Goal: Task Accomplishment & Management: Use online tool/utility

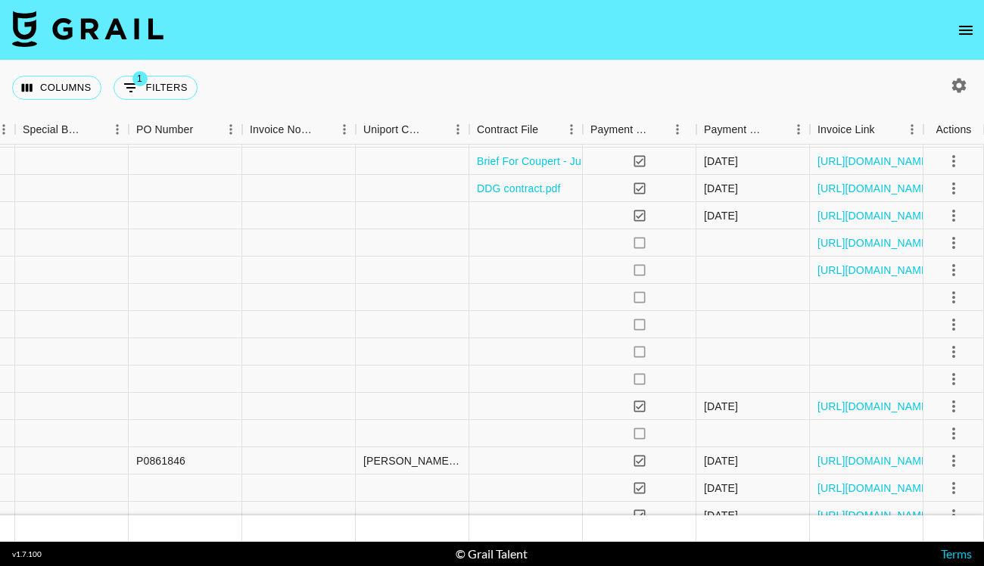
scroll to position [51, 1529]
click at [955, 376] on icon "select merge strategy" at bounding box center [954, 379] width 18 height 18
click at [934, 467] on li "Draft Created" at bounding box center [935, 466] width 98 height 27
click at [956, 354] on icon "select merge strategy" at bounding box center [954, 352] width 18 height 18
click at [940, 438] on li "Draft Created" at bounding box center [935, 439] width 98 height 27
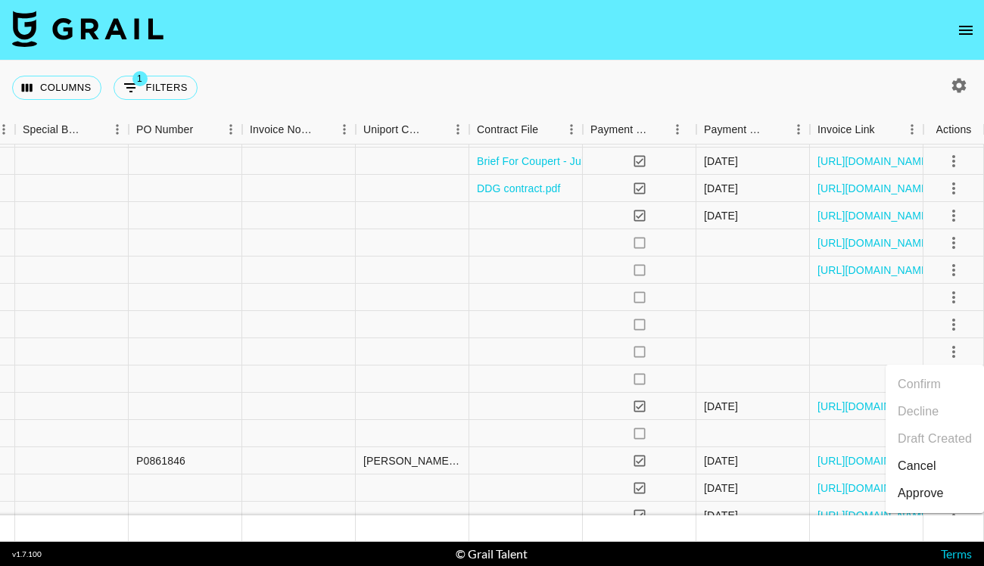
click at [878, 77] on div "Columns 1 Filters + Booking" at bounding box center [492, 88] width 984 height 55
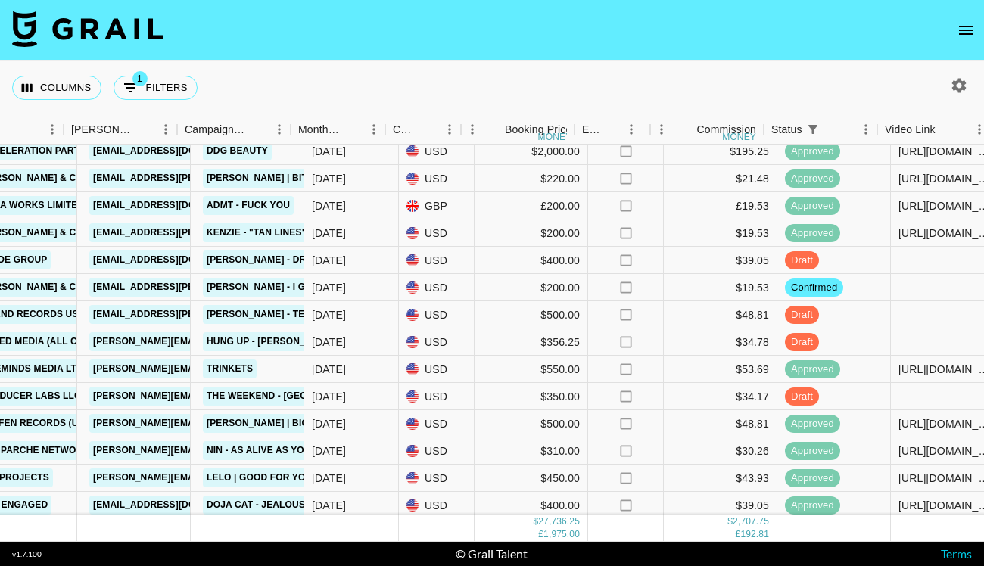
scroll to position [88, 557]
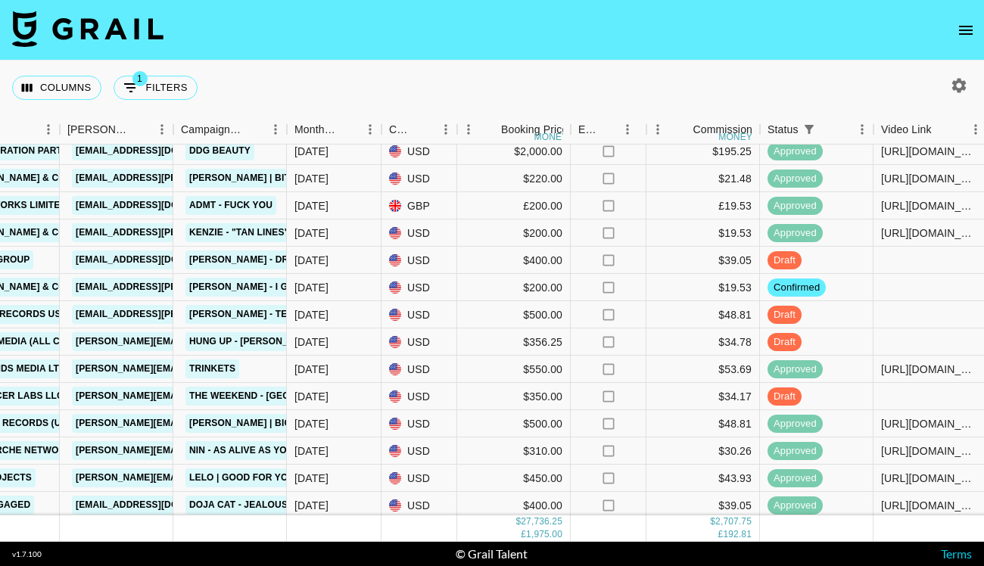
click at [966, 36] on icon "open drawer" at bounding box center [966, 30] width 18 height 18
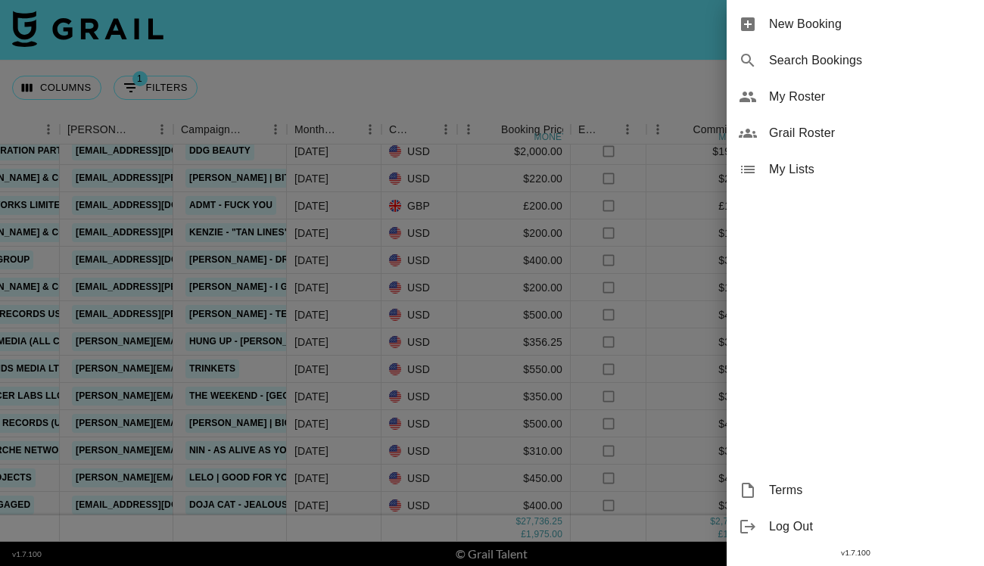
click at [859, 96] on span "My Roster" at bounding box center [870, 97] width 203 height 18
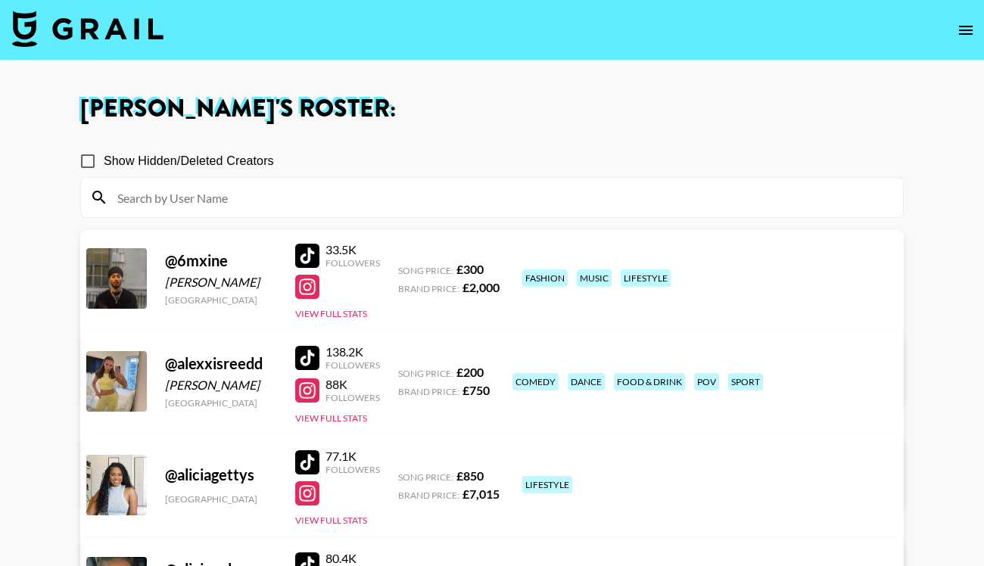
click at [511, 192] on input at bounding box center [501, 197] width 786 height 24
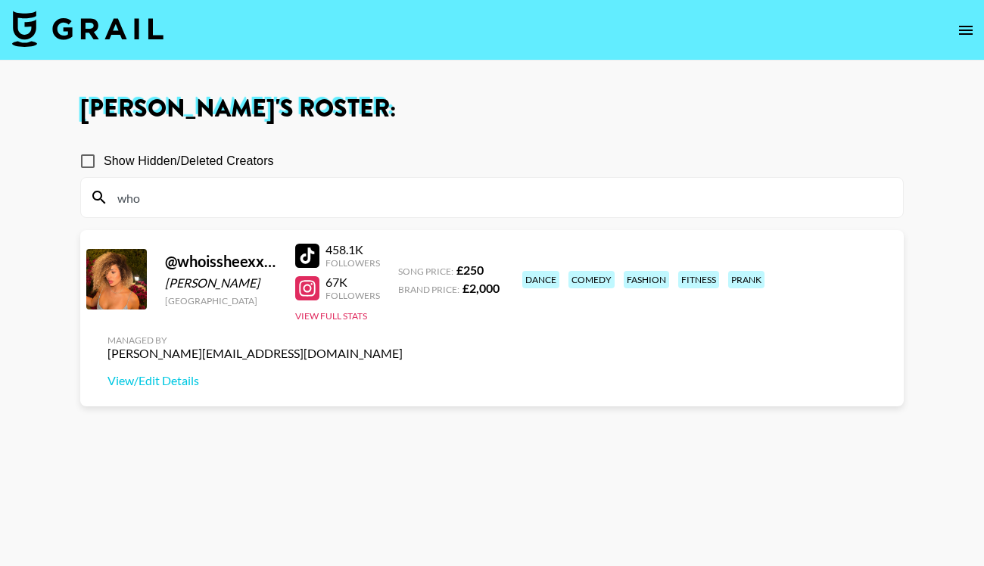
type input "who"
click at [310, 254] on div at bounding box center [307, 256] width 24 height 24
click at [115, 21] on img at bounding box center [87, 29] width 151 height 36
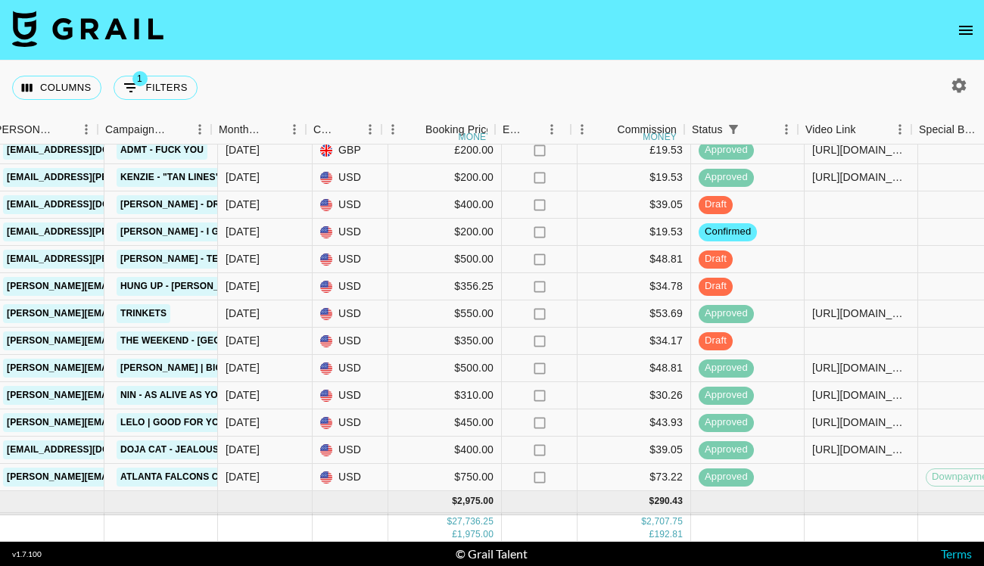
scroll to position [143, 651]
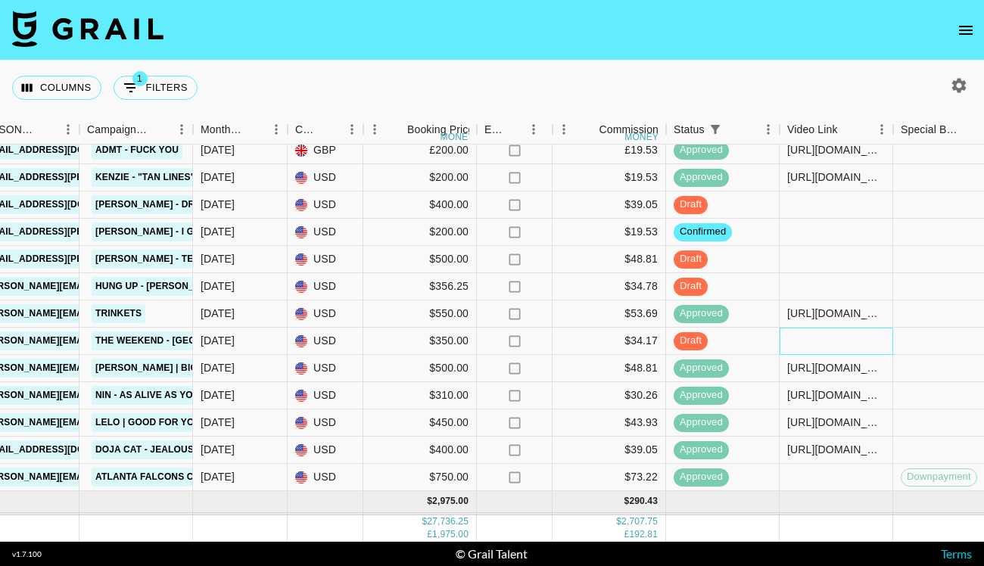
click at [796, 342] on div at bounding box center [837, 341] width 114 height 27
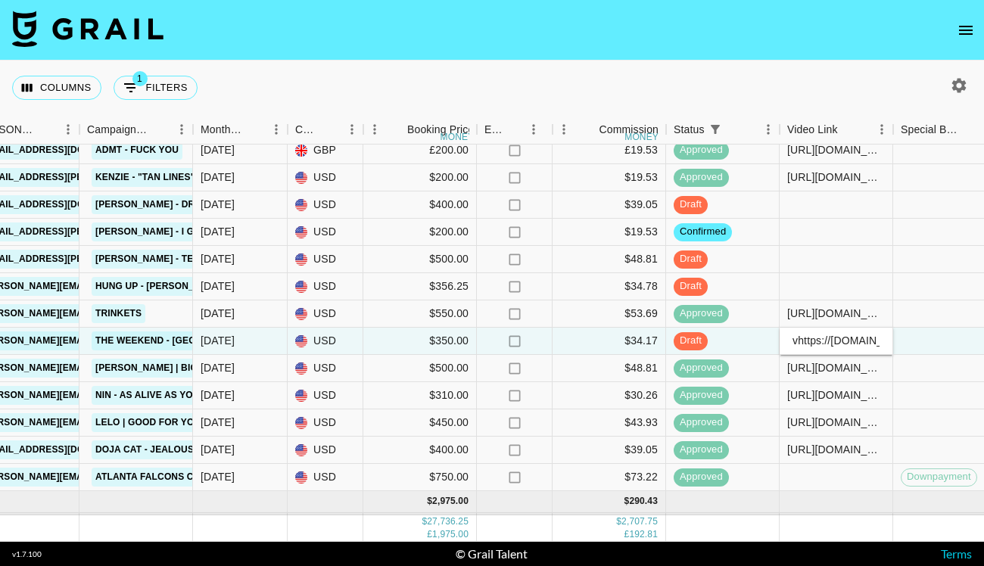
scroll to position [0, 631]
type input "[URL][DOMAIN_NAME]"
click at [747, 86] on div "Columns 1 Filters + Booking" at bounding box center [492, 88] width 984 height 55
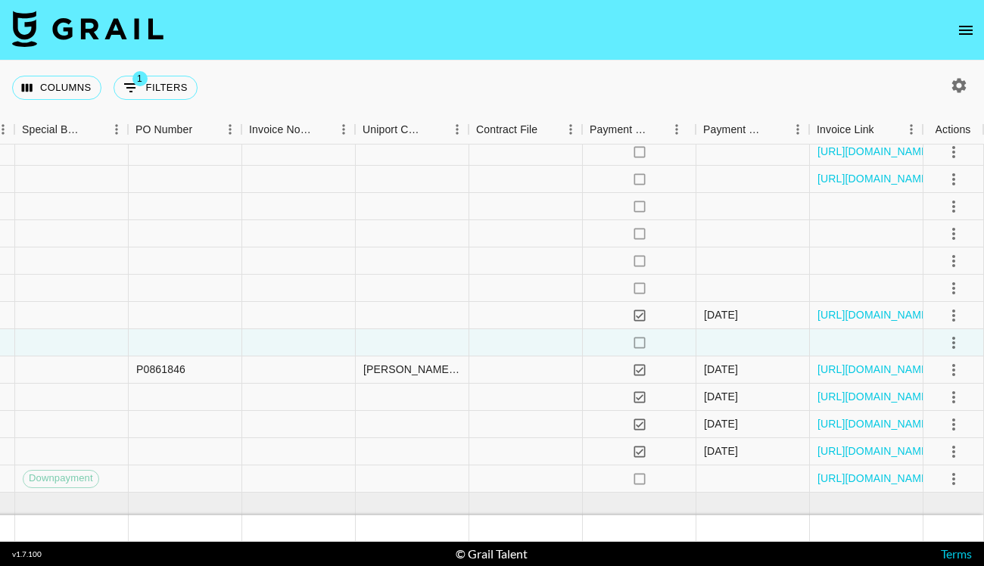
scroll to position [142, 1529]
click at [957, 337] on icon "select merge strategy" at bounding box center [954, 343] width 18 height 18
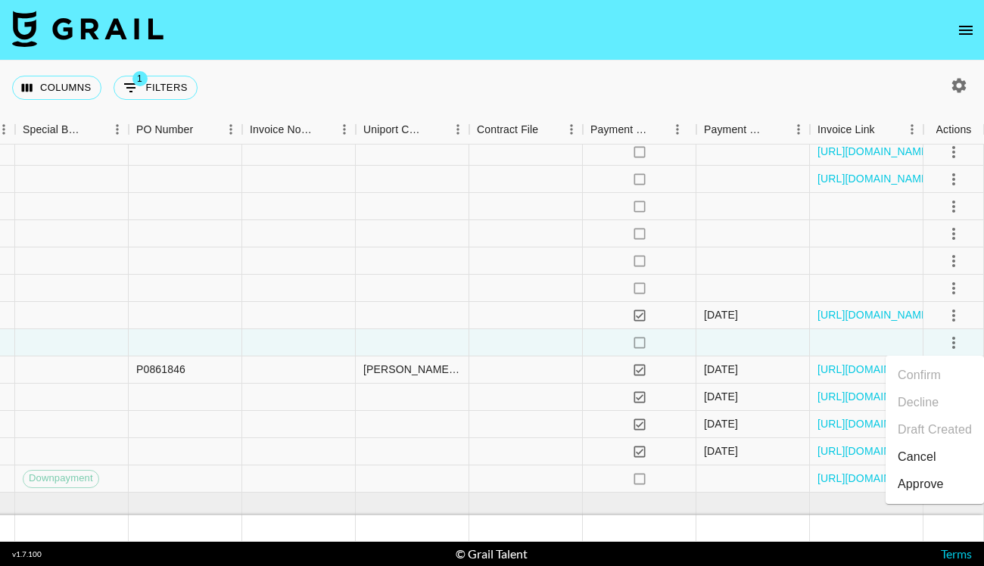
click at [930, 480] on div "Approve" at bounding box center [921, 484] width 46 height 18
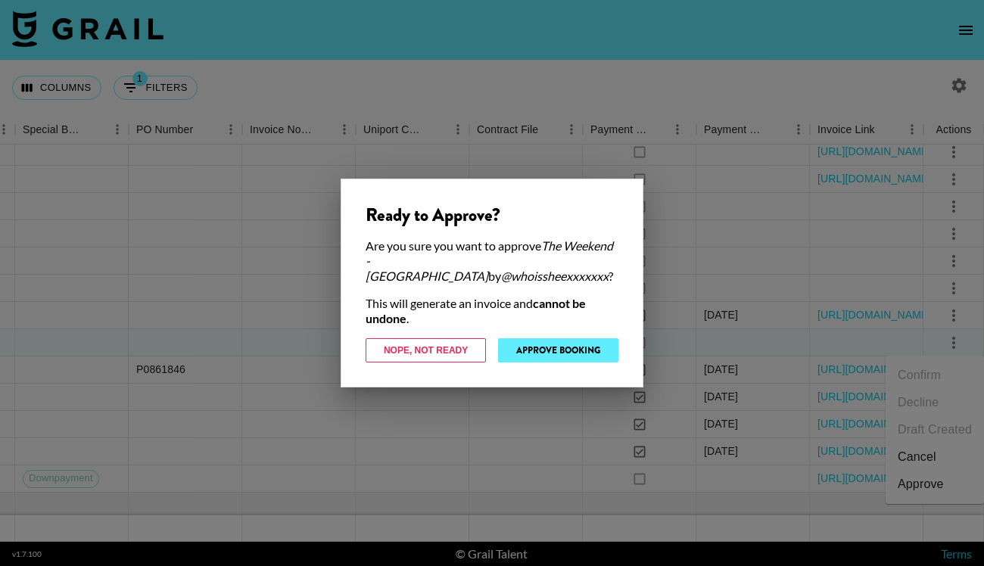
click at [609, 351] on button "Approve Booking" at bounding box center [558, 350] width 120 height 24
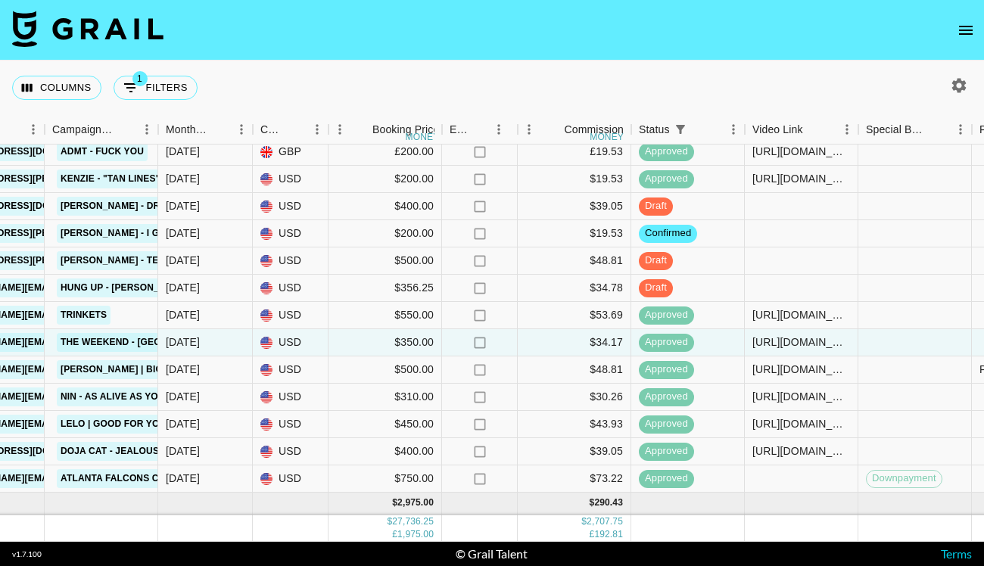
scroll to position [14, 686]
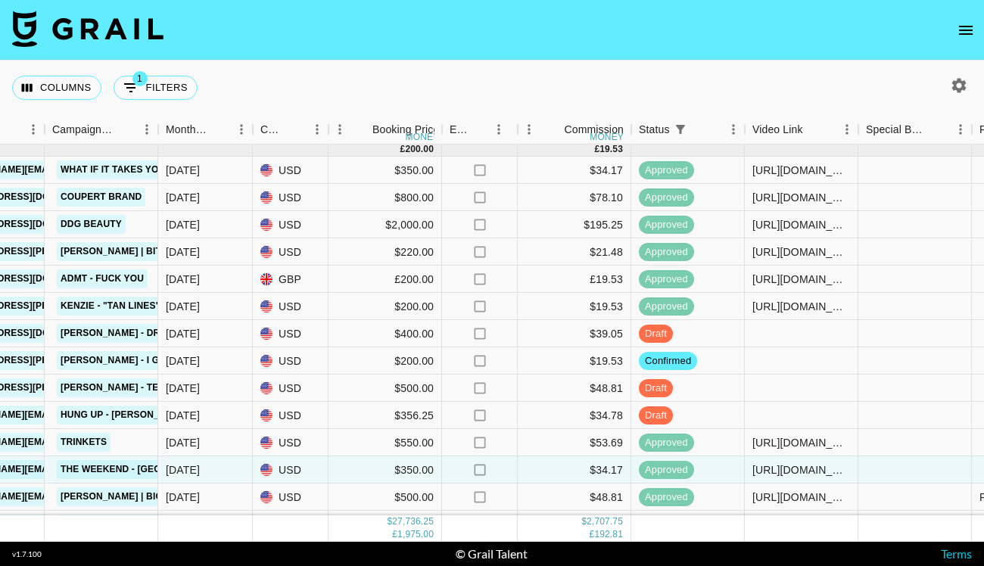
click at [971, 29] on icon "open drawer" at bounding box center [966, 30] width 18 height 18
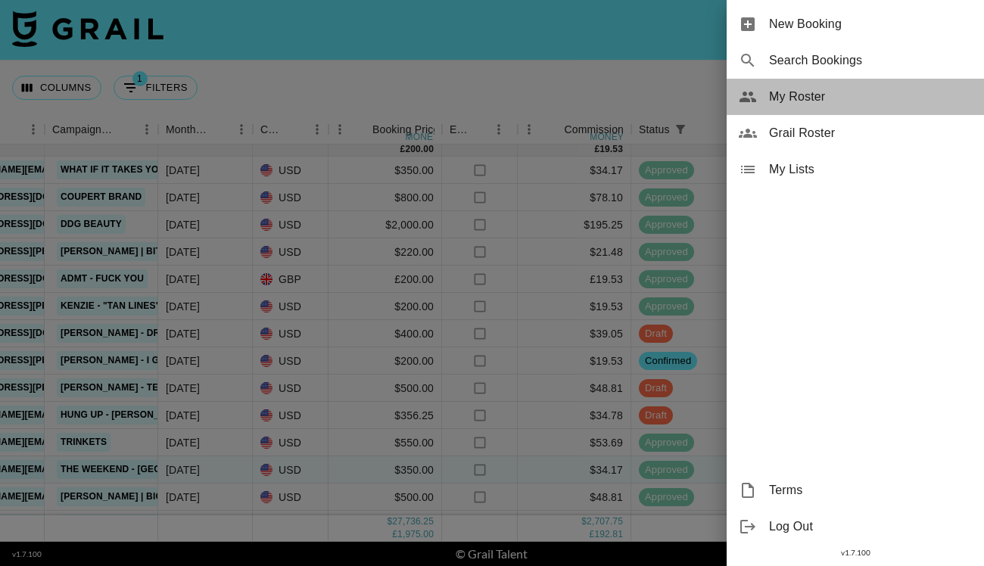
click at [882, 107] on div "My Roster" at bounding box center [855, 97] width 257 height 36
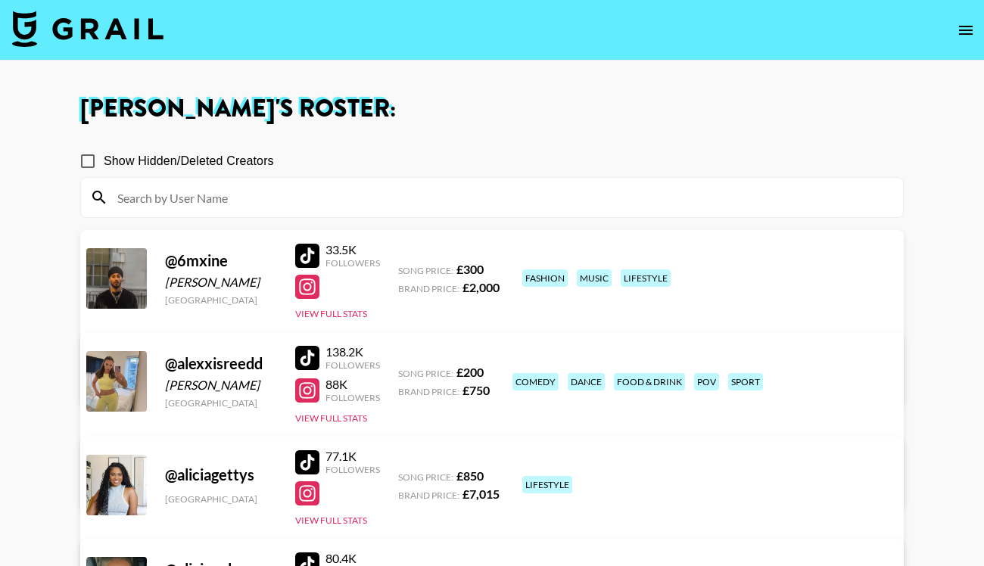
click at [528, 190] on input at bounding box center [501, 197] width 786 height 24
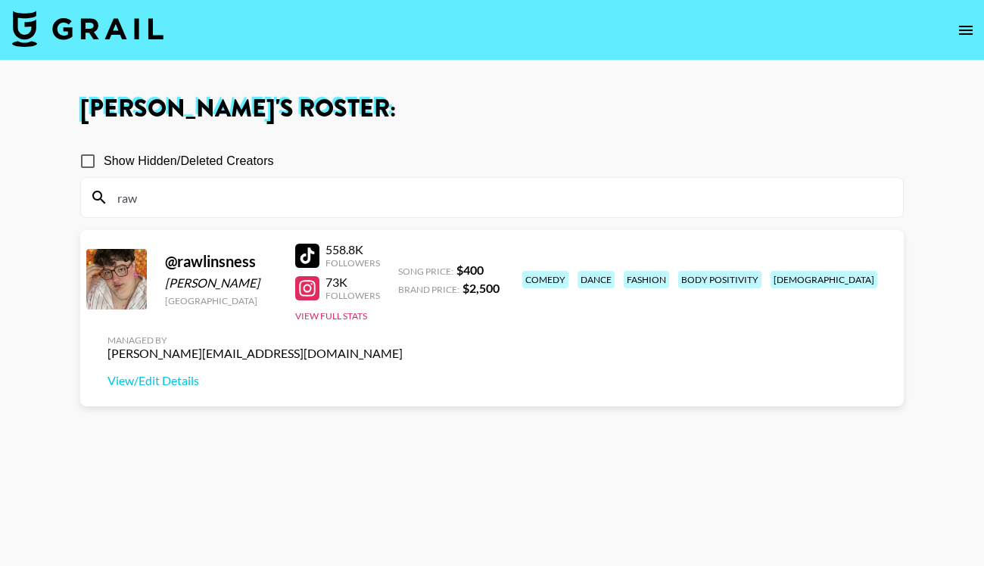
type input "raw"
click at [316, 245] on div at bounding box center [307, 256] width 24 height 24
click at [145, 48] on link at bounding box center [87, 30] width 151 height 39
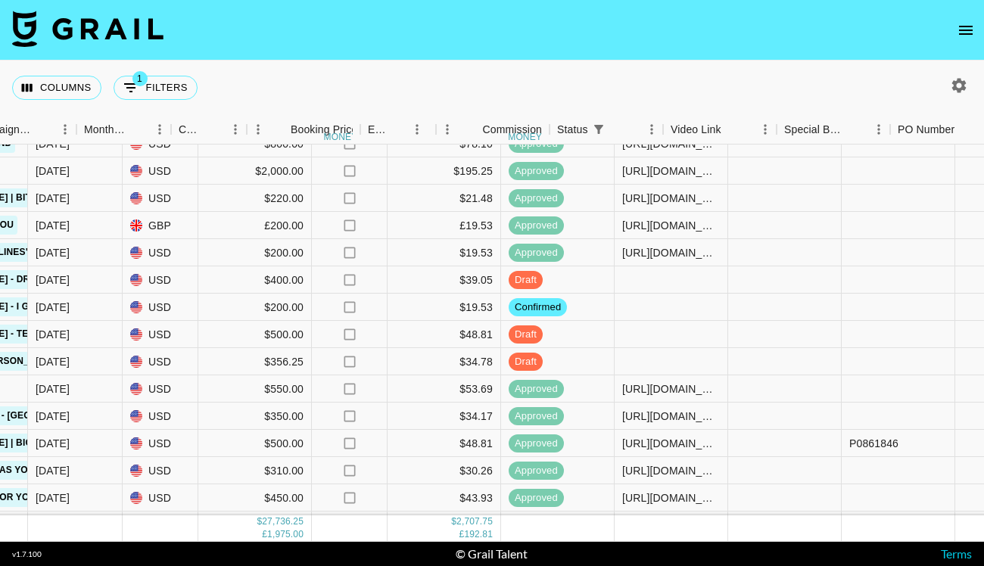
scroll to position [68, 829]
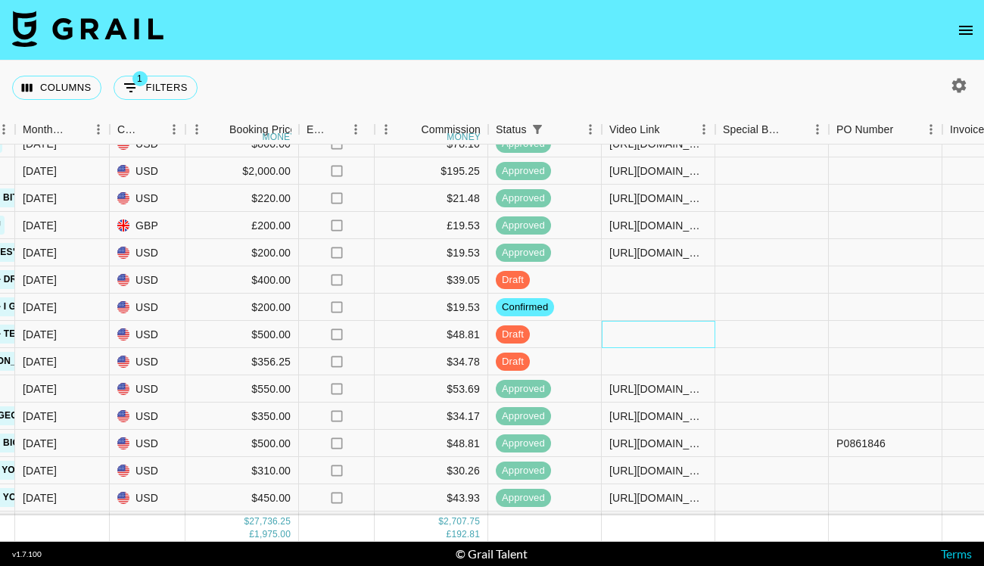
click at [616, 341] on div at bounding box center [659, 334] width 114 height 27
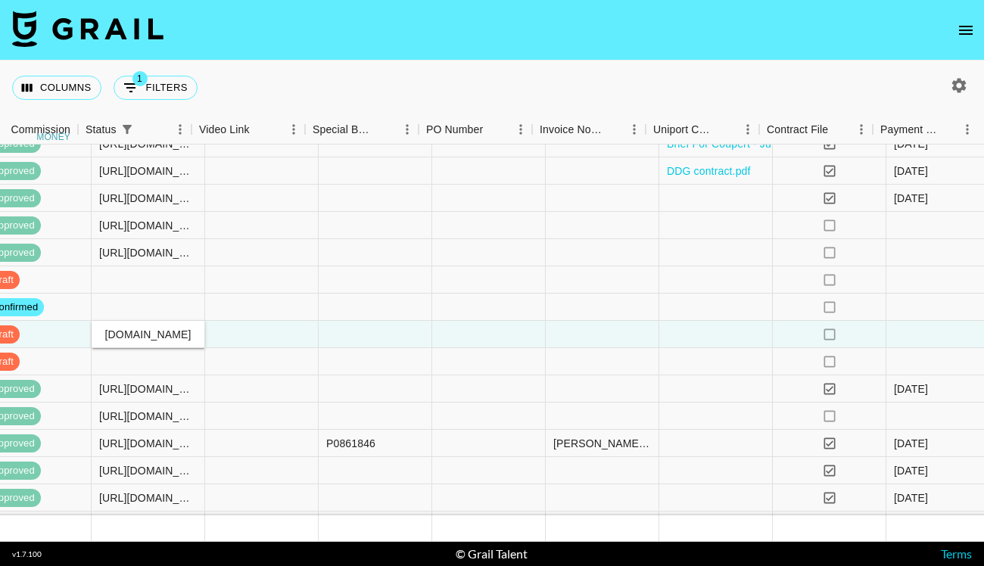
scroll to position [68, 1348]
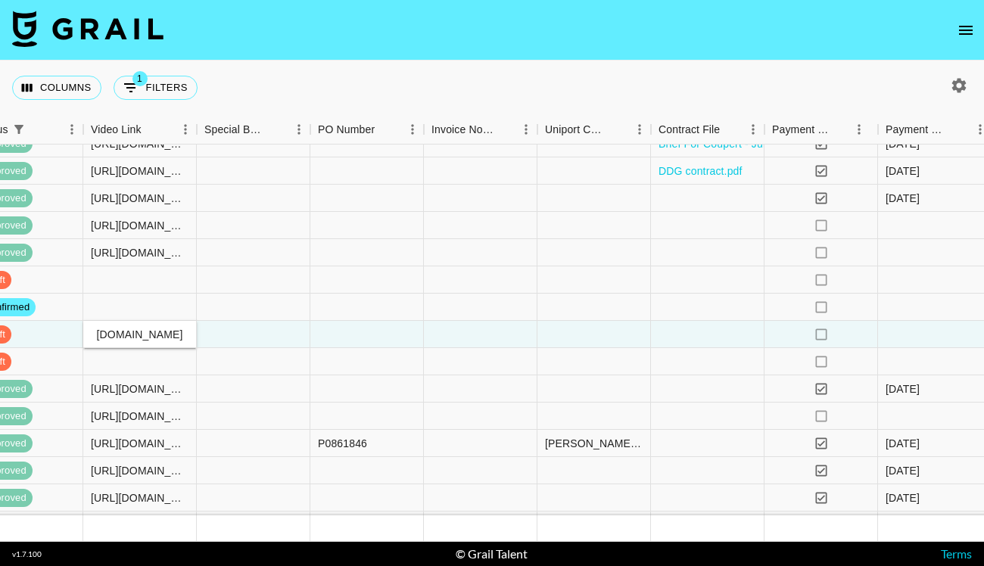
type input "[URL][DOMAIN_NAME]"
click at [630, 98] on div "Columns 1 Filters + Booking" at bounding box center [492, 88] width 984 height 55
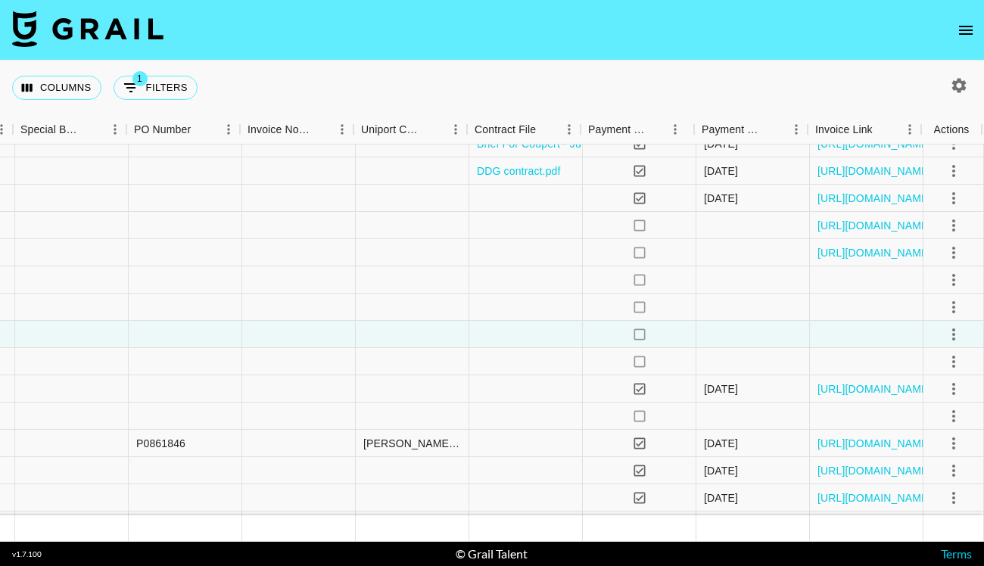
scroll to position [68, 1529]
click at [955, 339] on icon "select merge strategy" at bounding box center [954, 335] width 18 height 18
click at [921, 473] on div "Approve" at bounding box center [921, 476] width 46 height 18
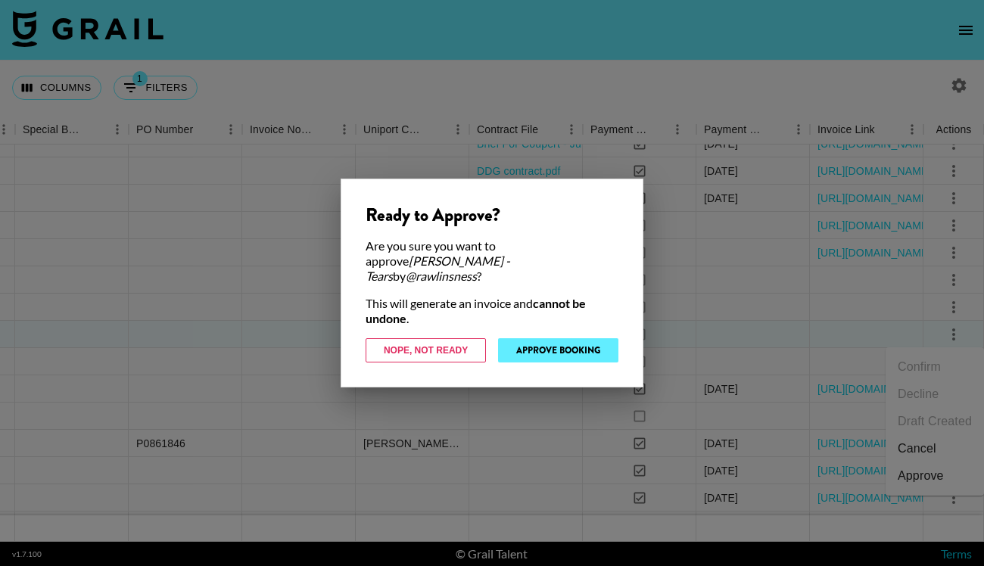
click at [569, 345] on button "Approve Booking" at bounding box center [558, 350] width 120 height 24
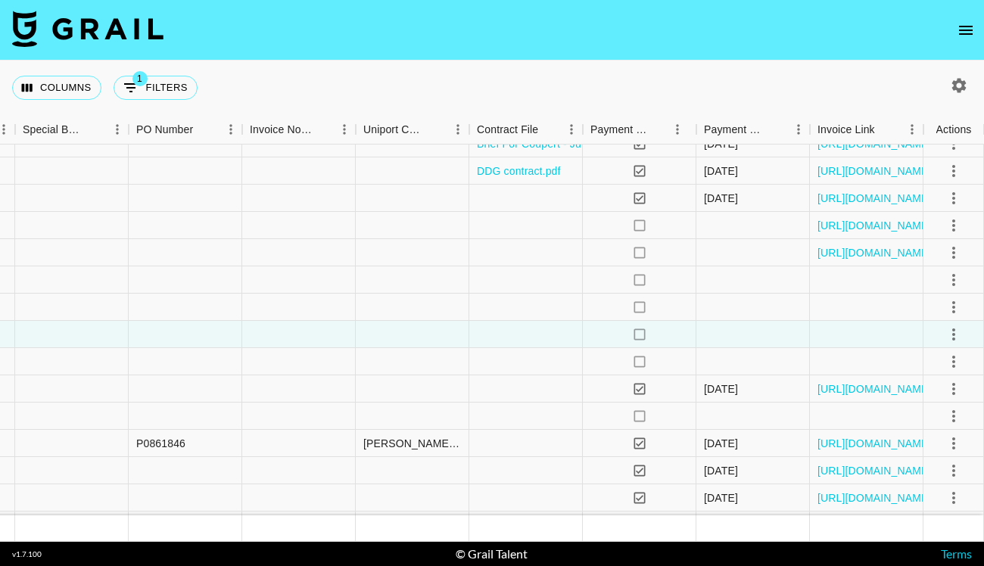
click at [490, 61] on div "Columns 1 Filters + Booking" at bounding box center [492, 88] width 984 height 55
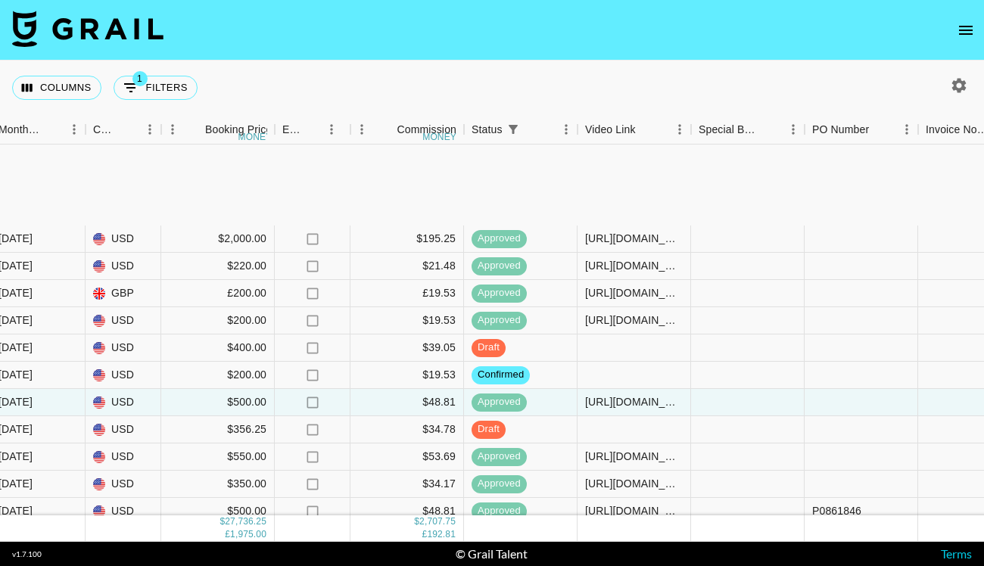
scroll to position [0, 853]
